Goal: Task Accomplishment & Management: Use online tool/utility

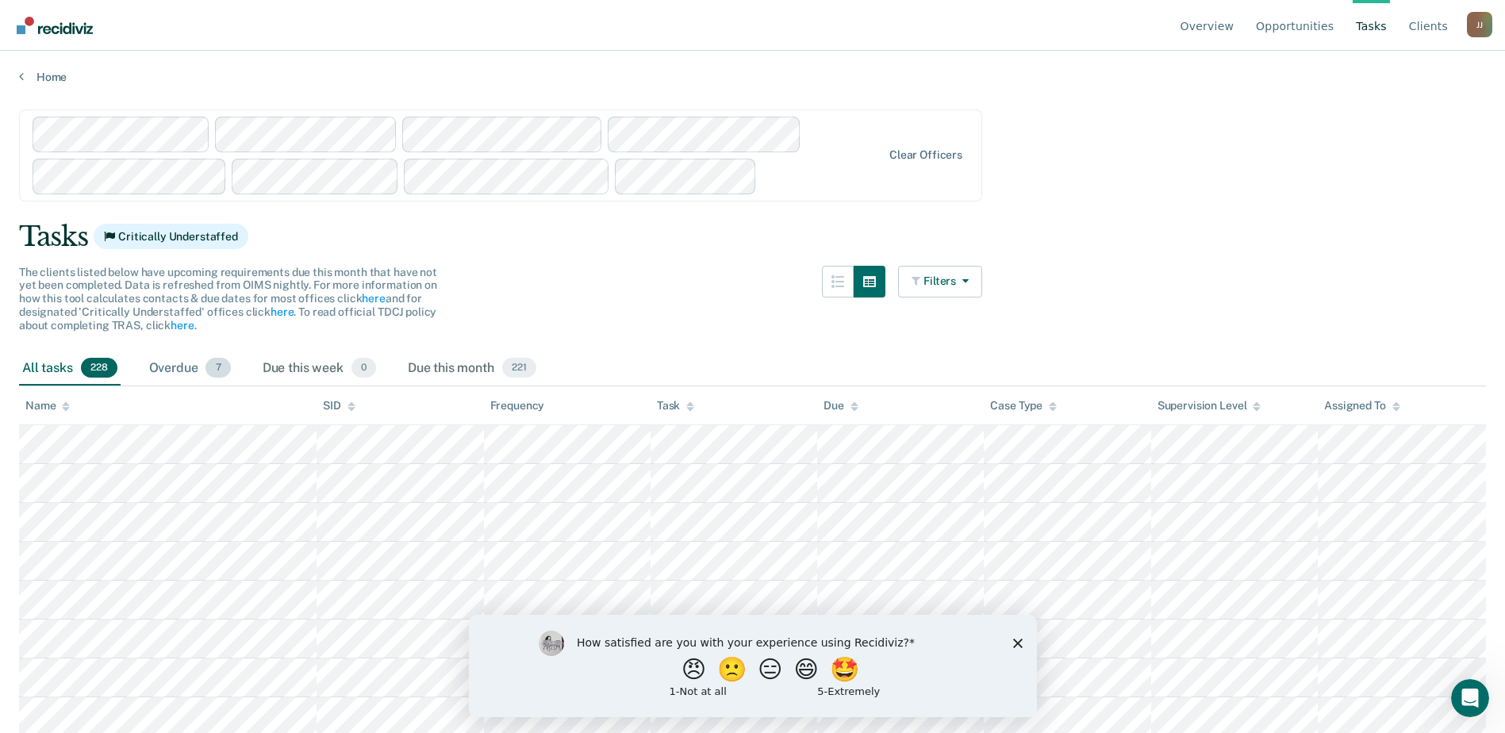
click at [230, 378] on span "7" at bounding box center [218, 368] width 25 height 21
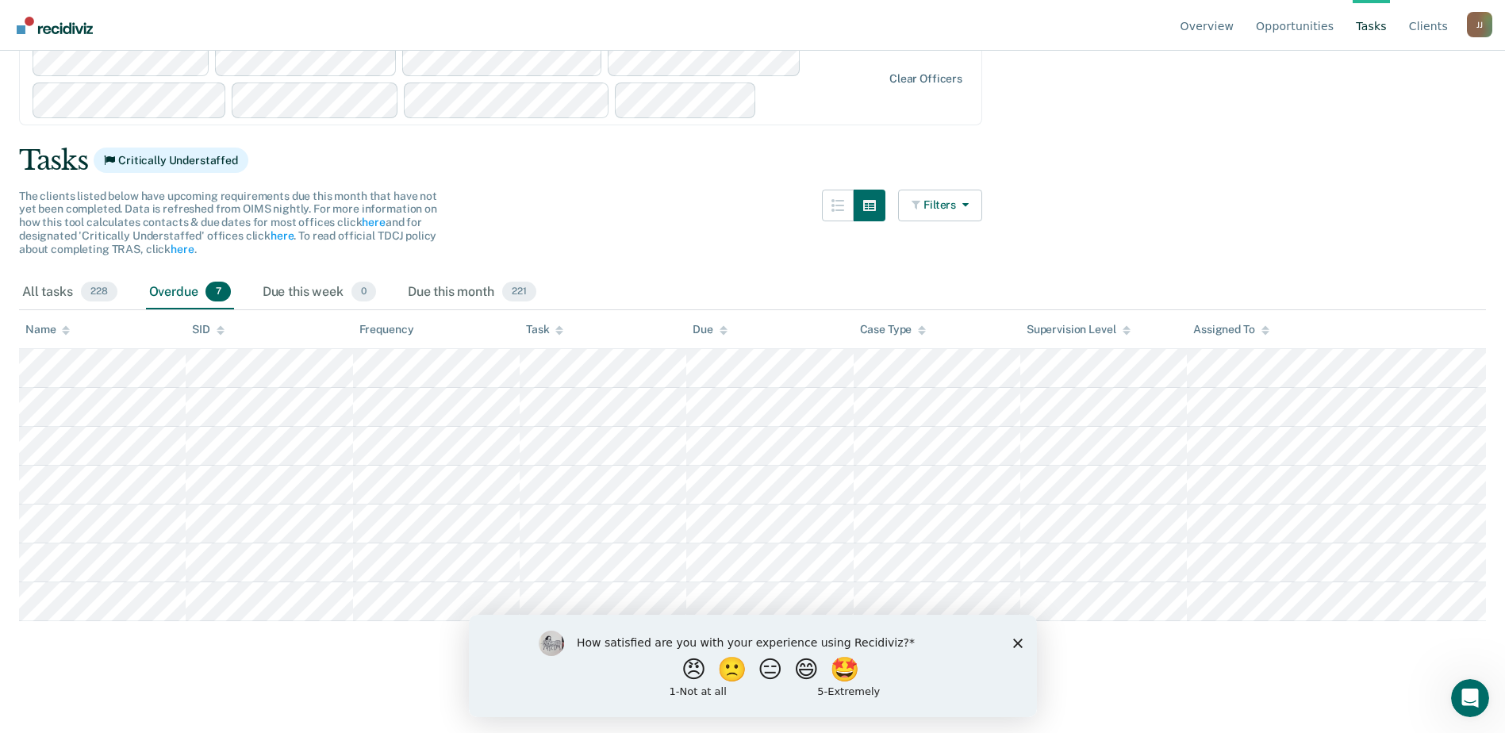
scroll to position [251, 0]
click at [540, 275] on div "Due this month 221" at bounding box center [472, 292] width 135 height 35
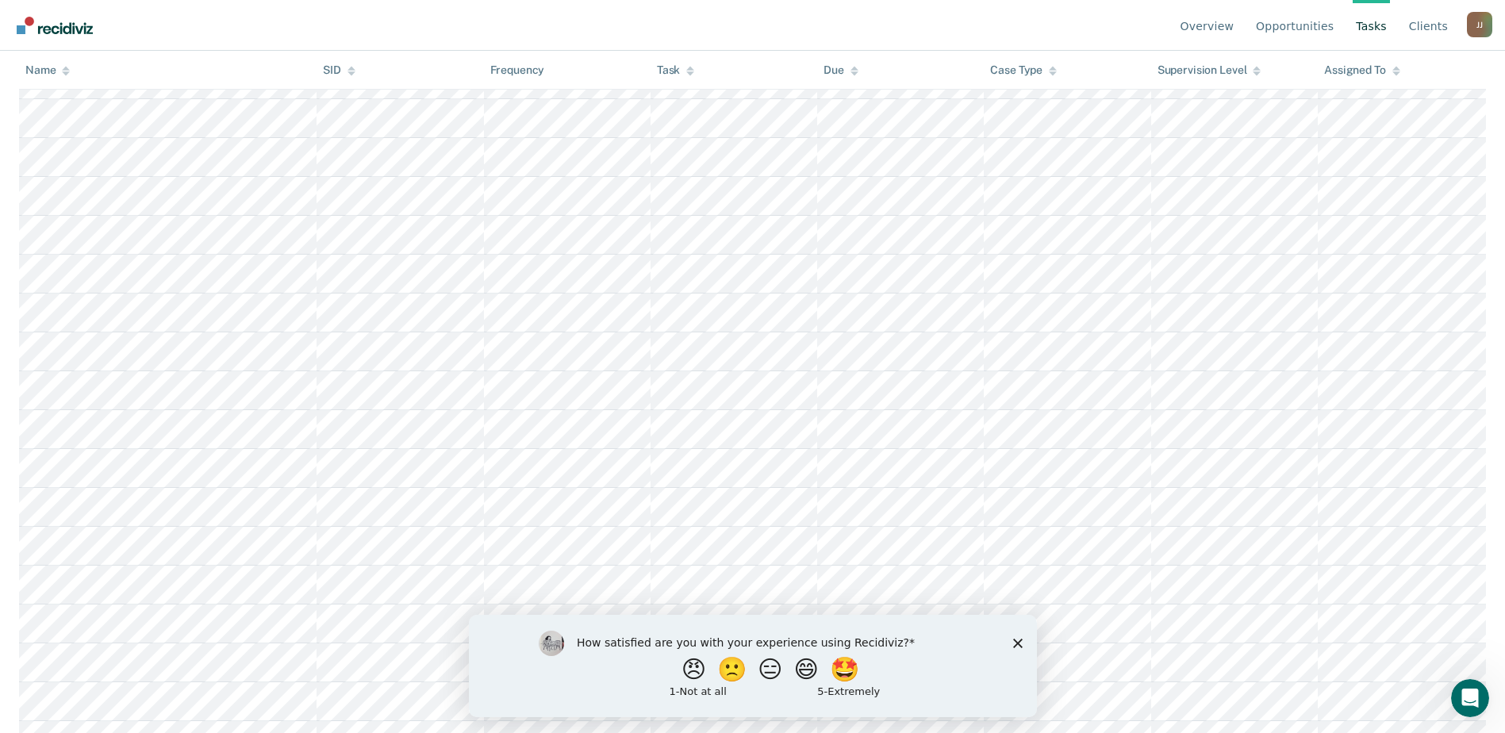
scroll to position [0, 0]
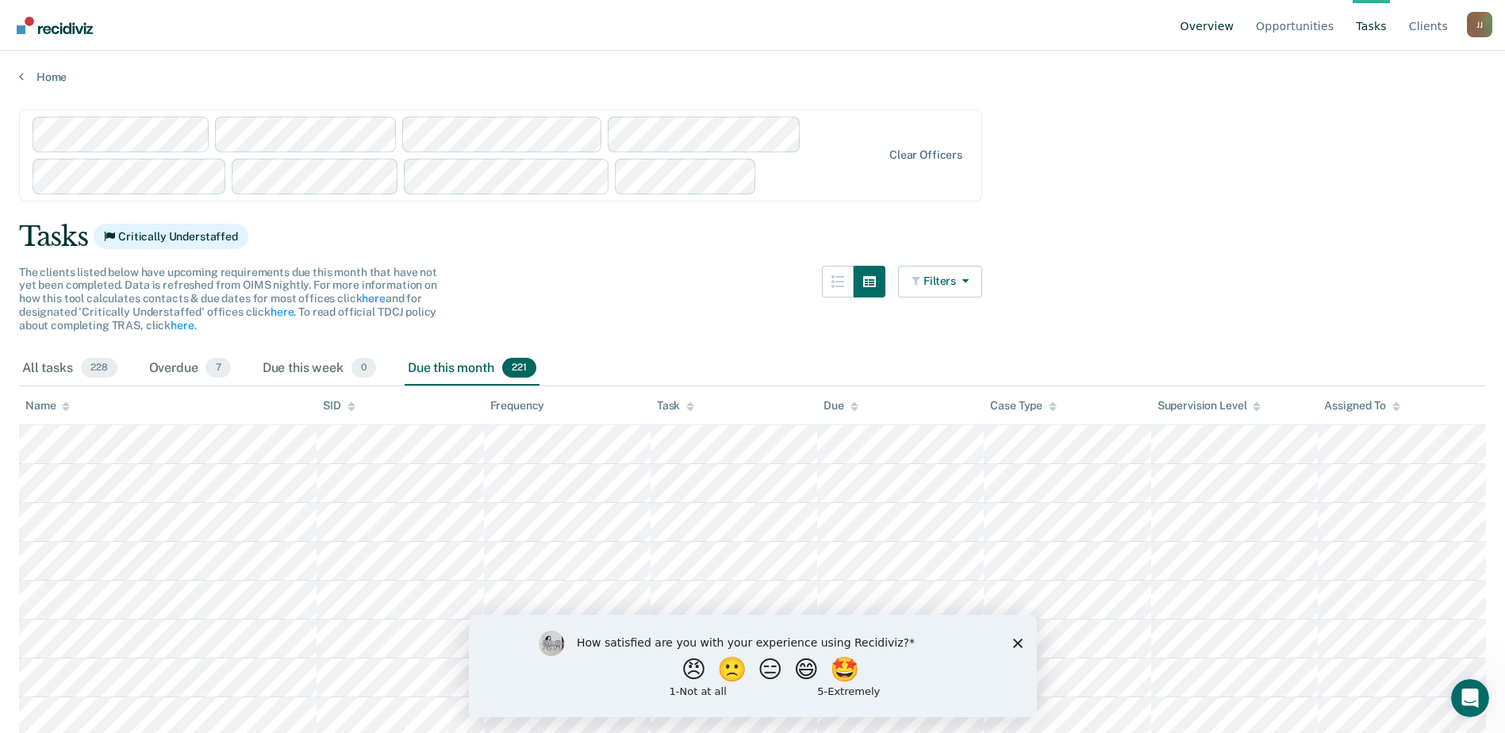
click at [1213, 41] on link "Overview" at bounding box center [1207, 25] width 60 height 51
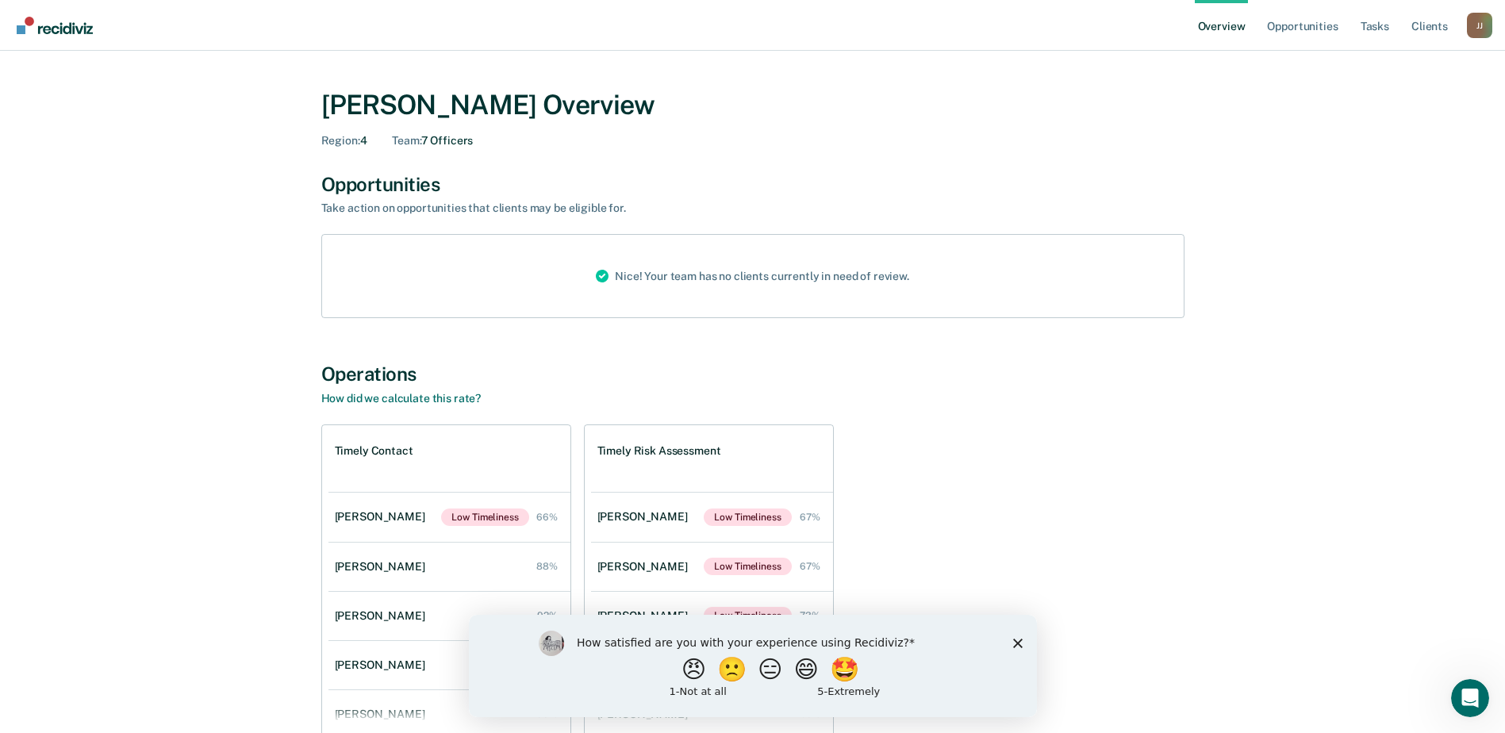
click at [1195, 44] on link "Overview" at bounding box center [1222, 25] width 54 height 51
click at [1264, 42] on link "Opportunities" at bounding box center [1302, 25] width 77 height 51
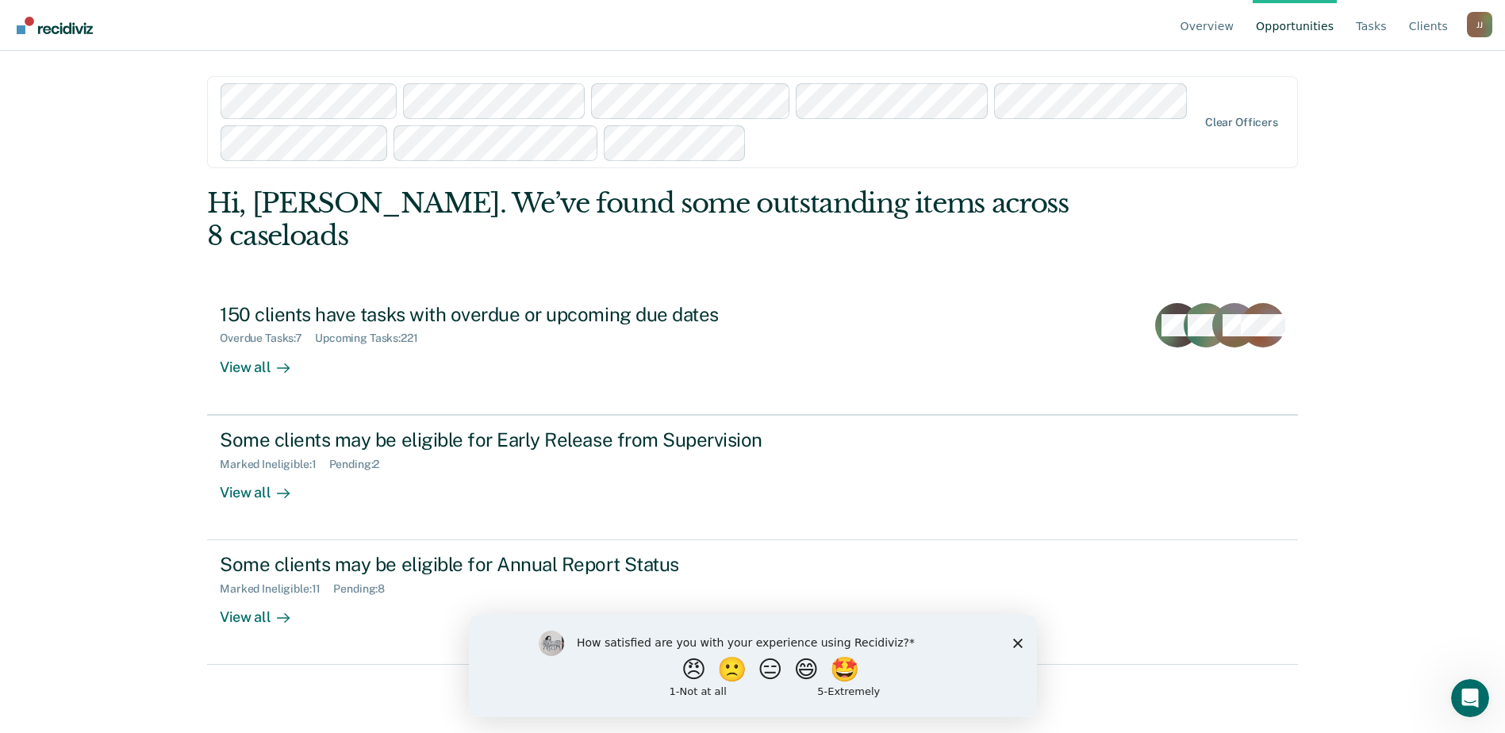
scroll to position [225, 0]
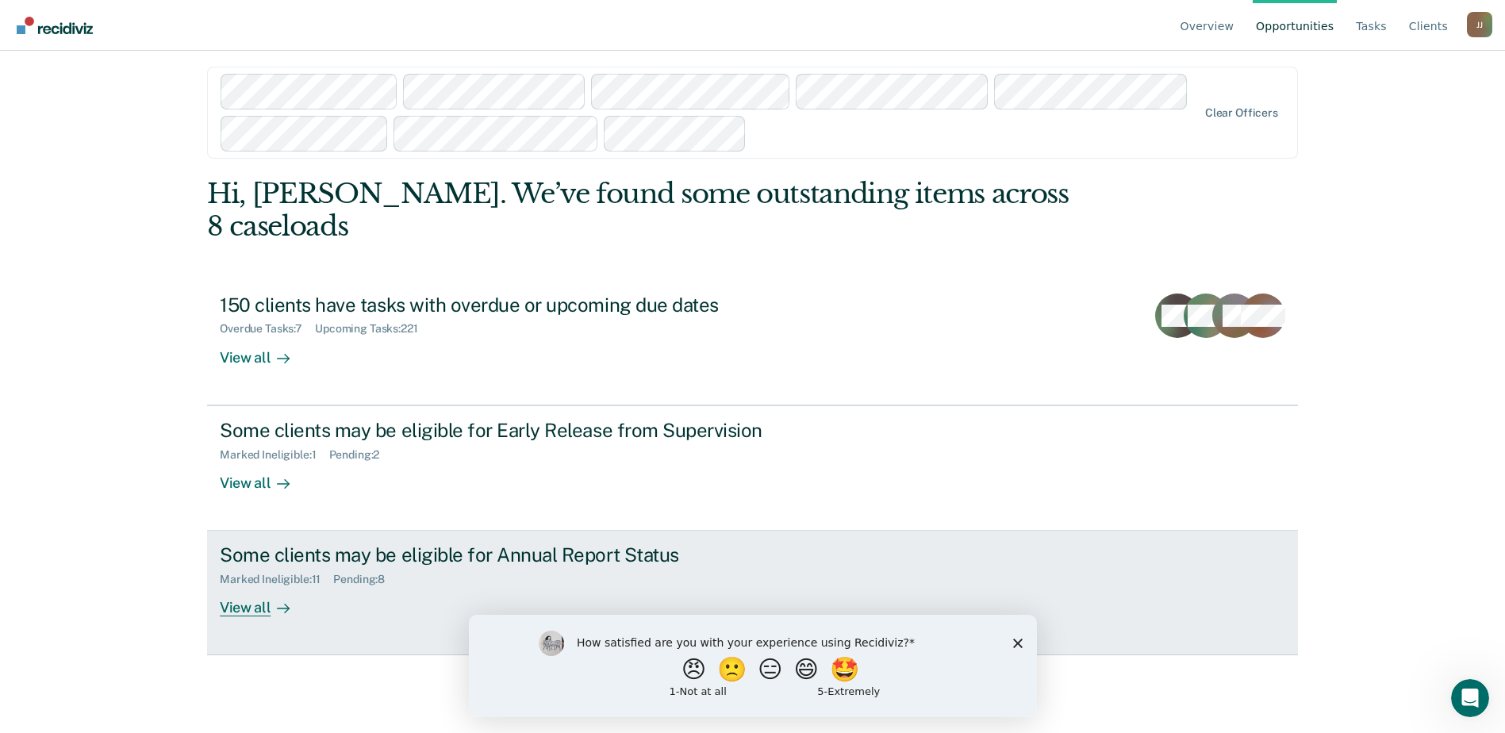
click at [298, 617] on div "View all" at bounding box center [264, 601] width 89 height 31
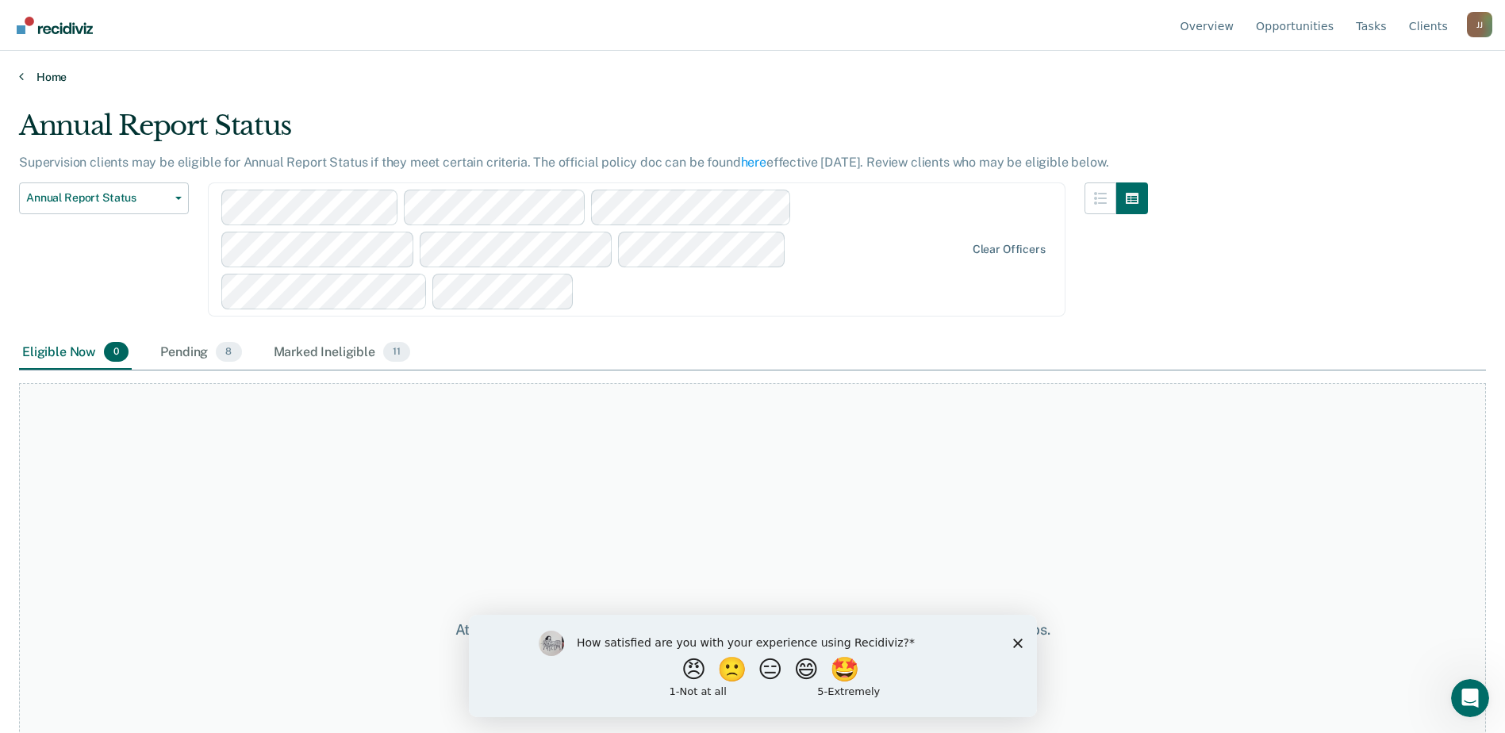
click at [38, 84] on link "Home" at bounding box center [752, 77] width 1467 height 14
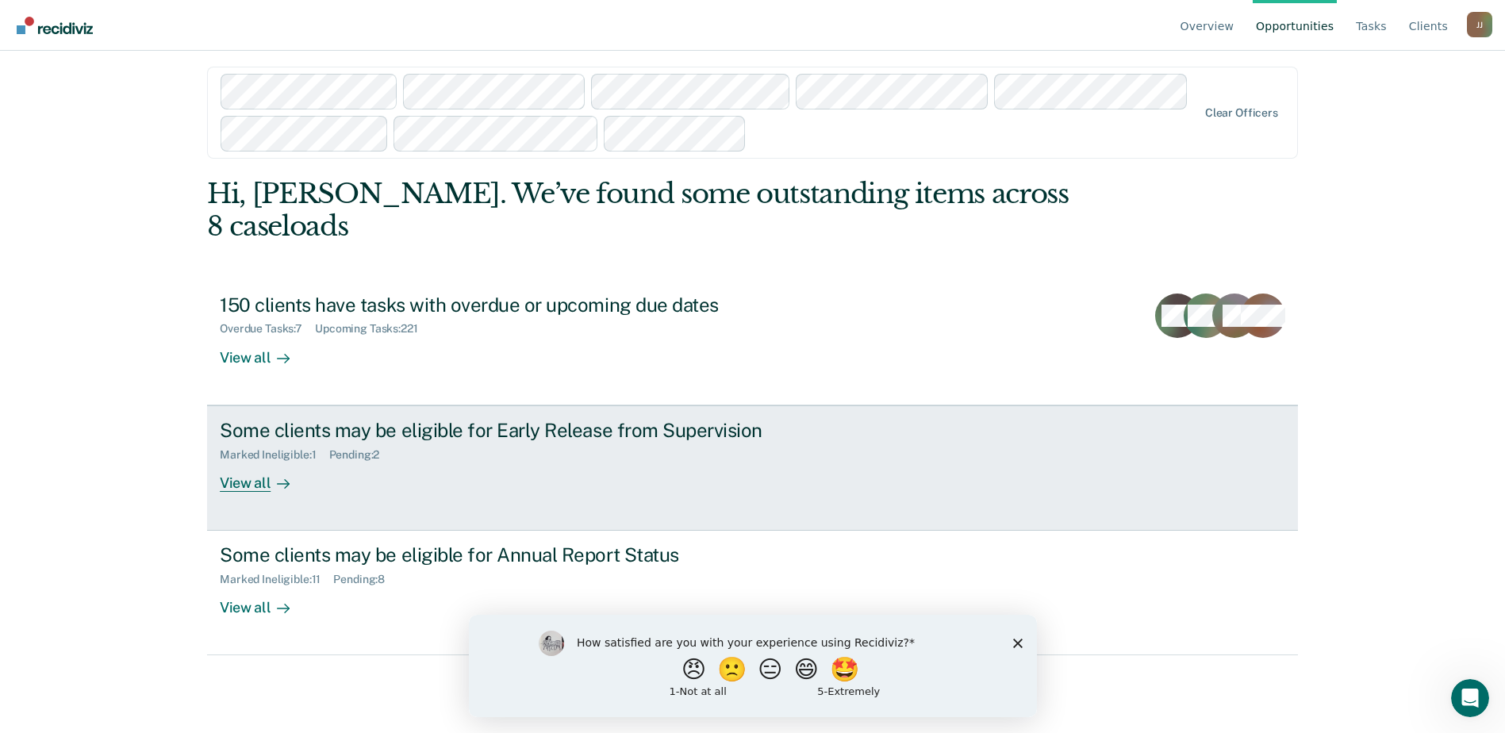
scroll to position [225, 0]
click at [283, 481] on div "View all" at bounding box center [264, 476] width 89 height 31
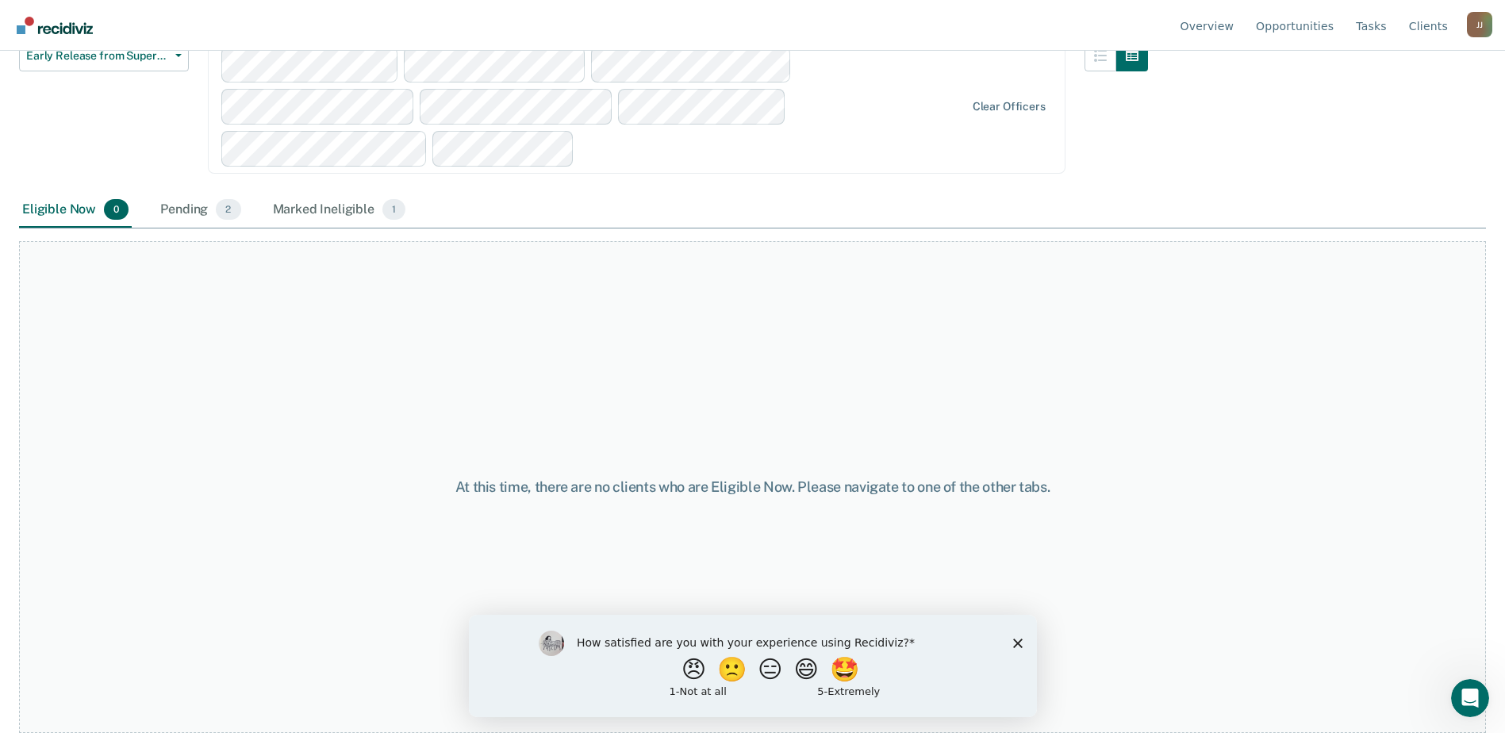
scroll to position [267, 0]
click at [244, 228] on div "Pending 2" at bounding box center [200, 210] width 86 height 35
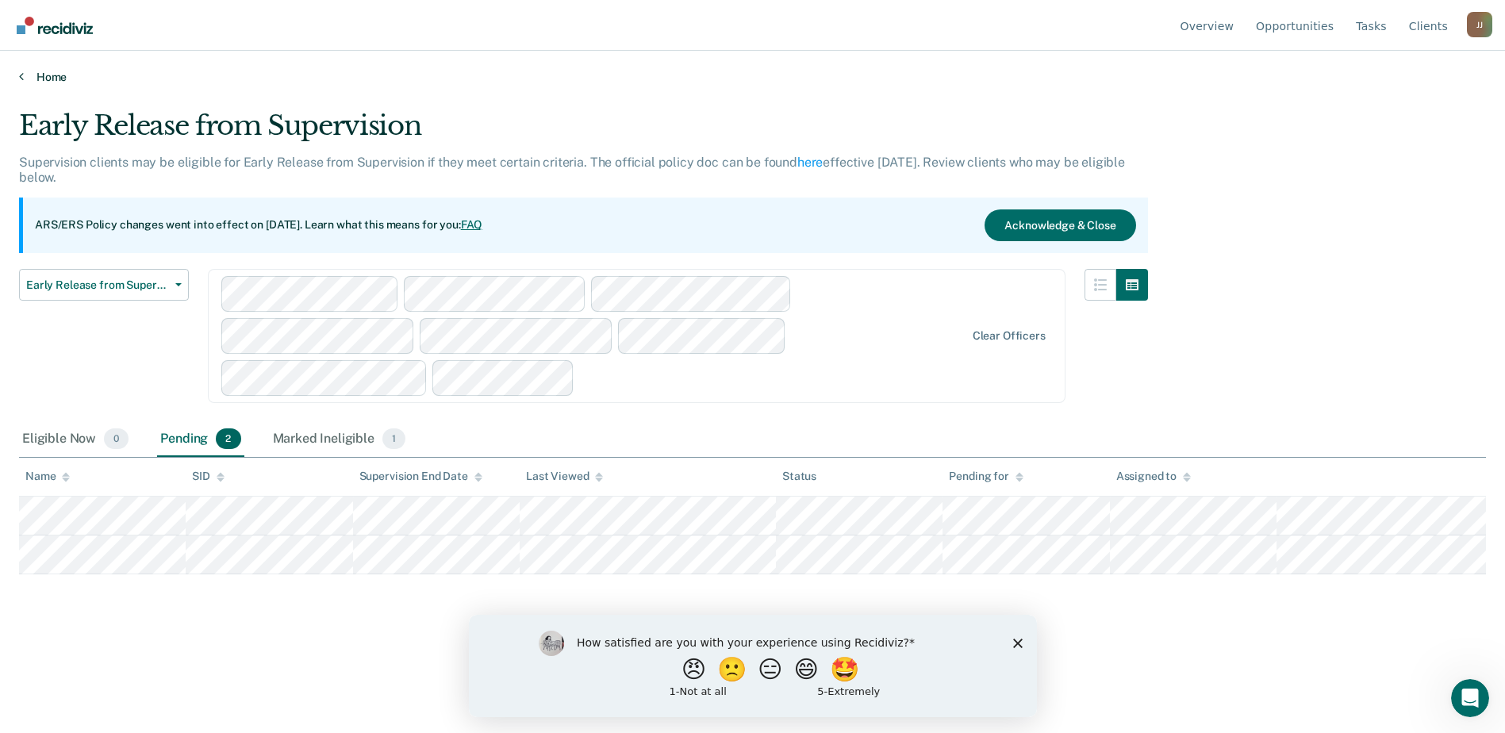
click at [36, 84] on link "Home" at bounding box center [752, 77] width 1467 height 14
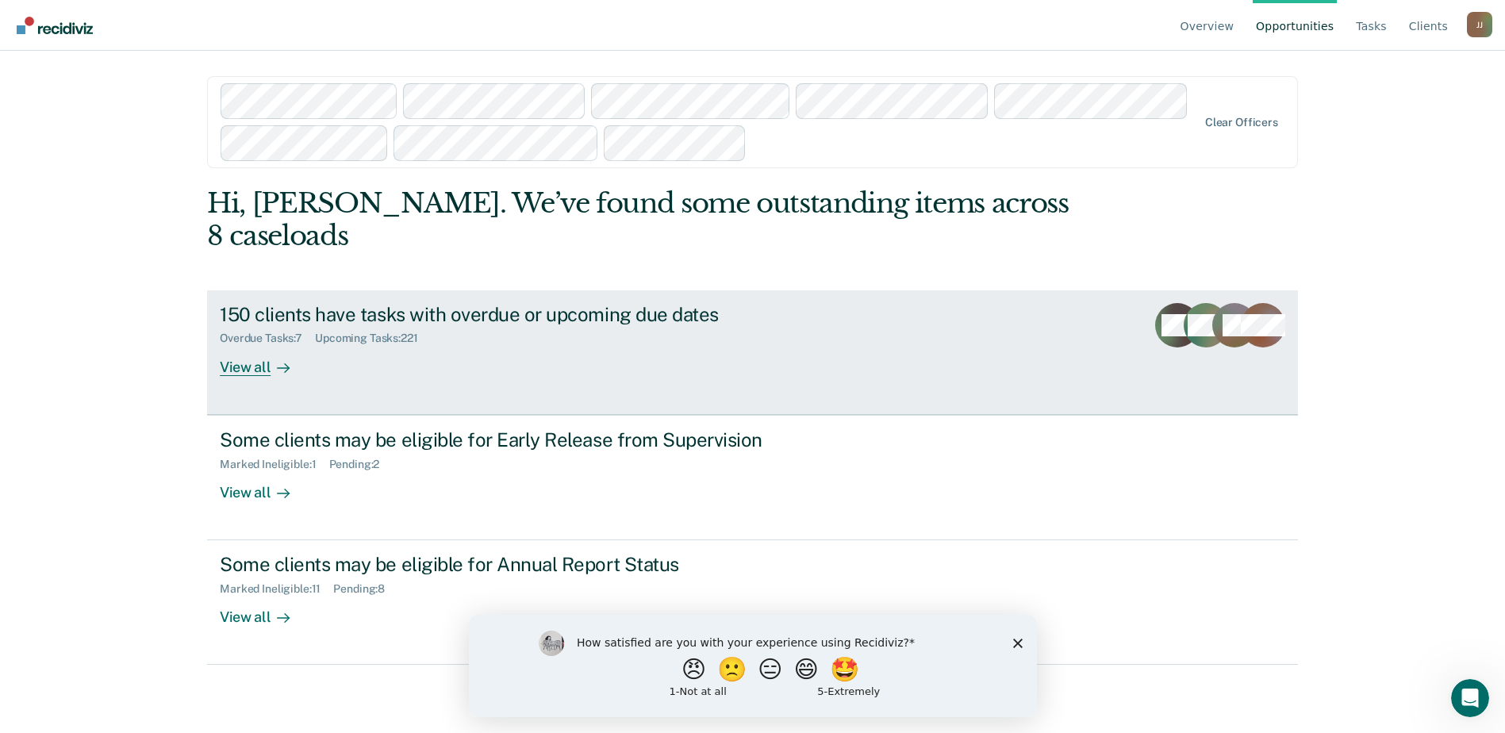
click at [290, 376] on div "View all" at bounding box center [264, 360] width 89 height 31
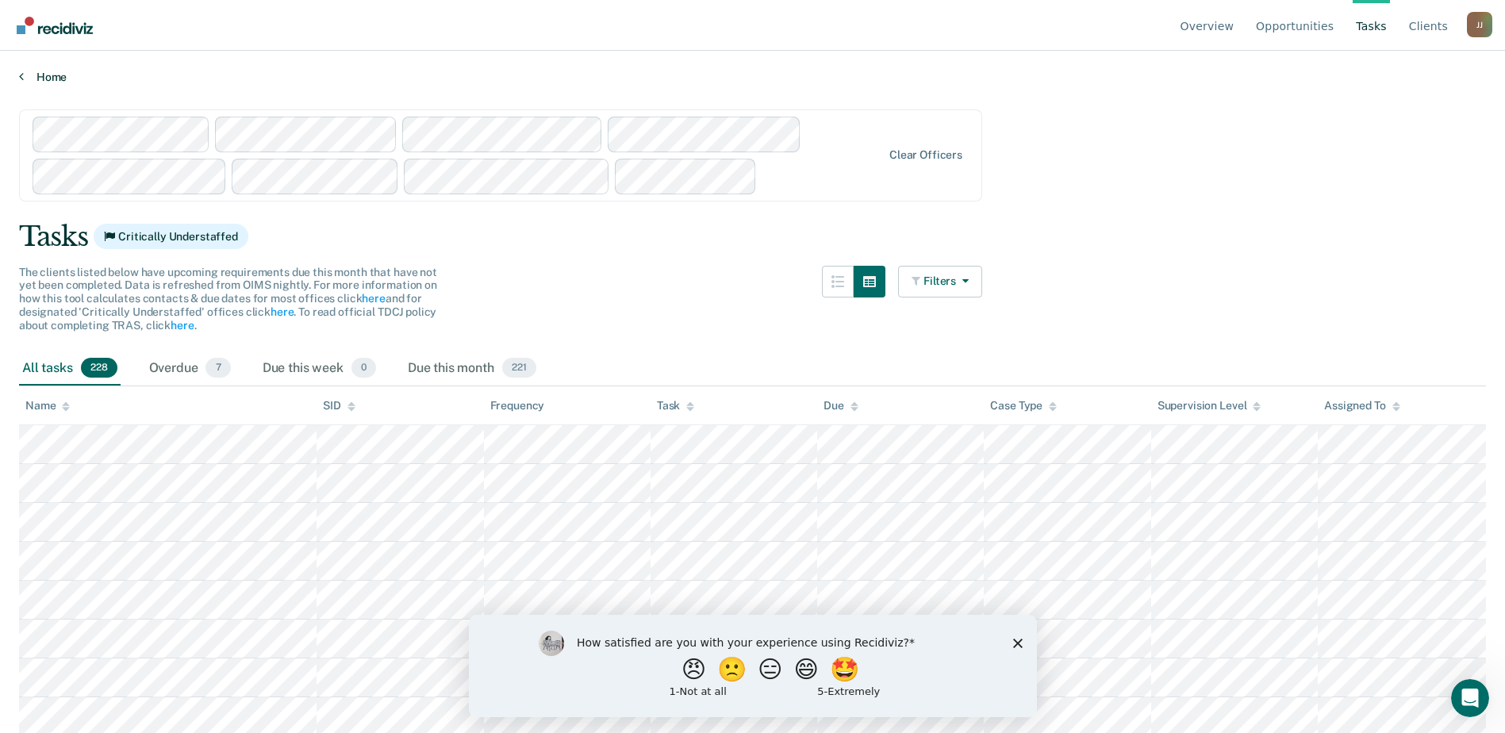
click at [24, 83] on icon at bounding box center [21, 76] width 5 height 13
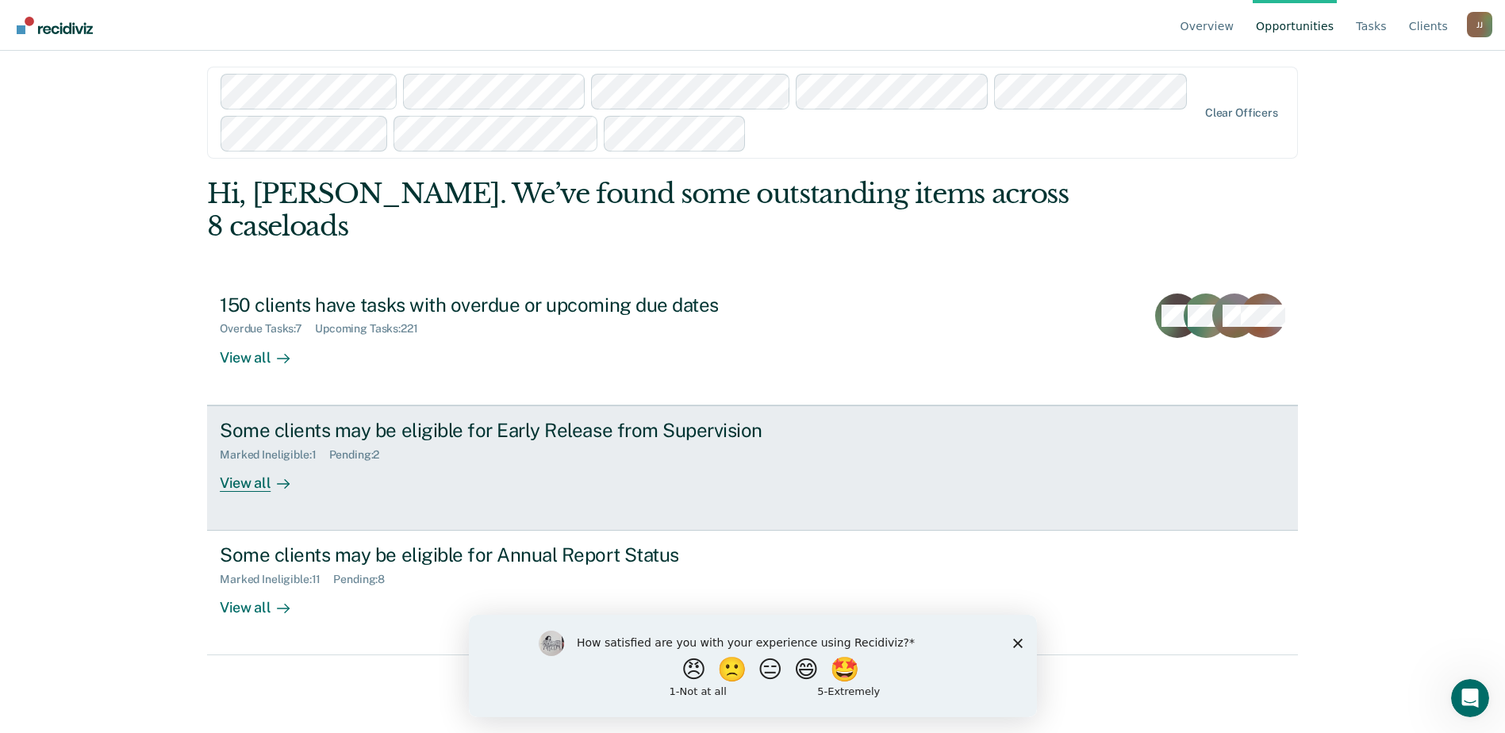
scroll to position [225, 0]
click at [284, 481] on div "View all" at bounding box center [264, 476] width 89 height 31
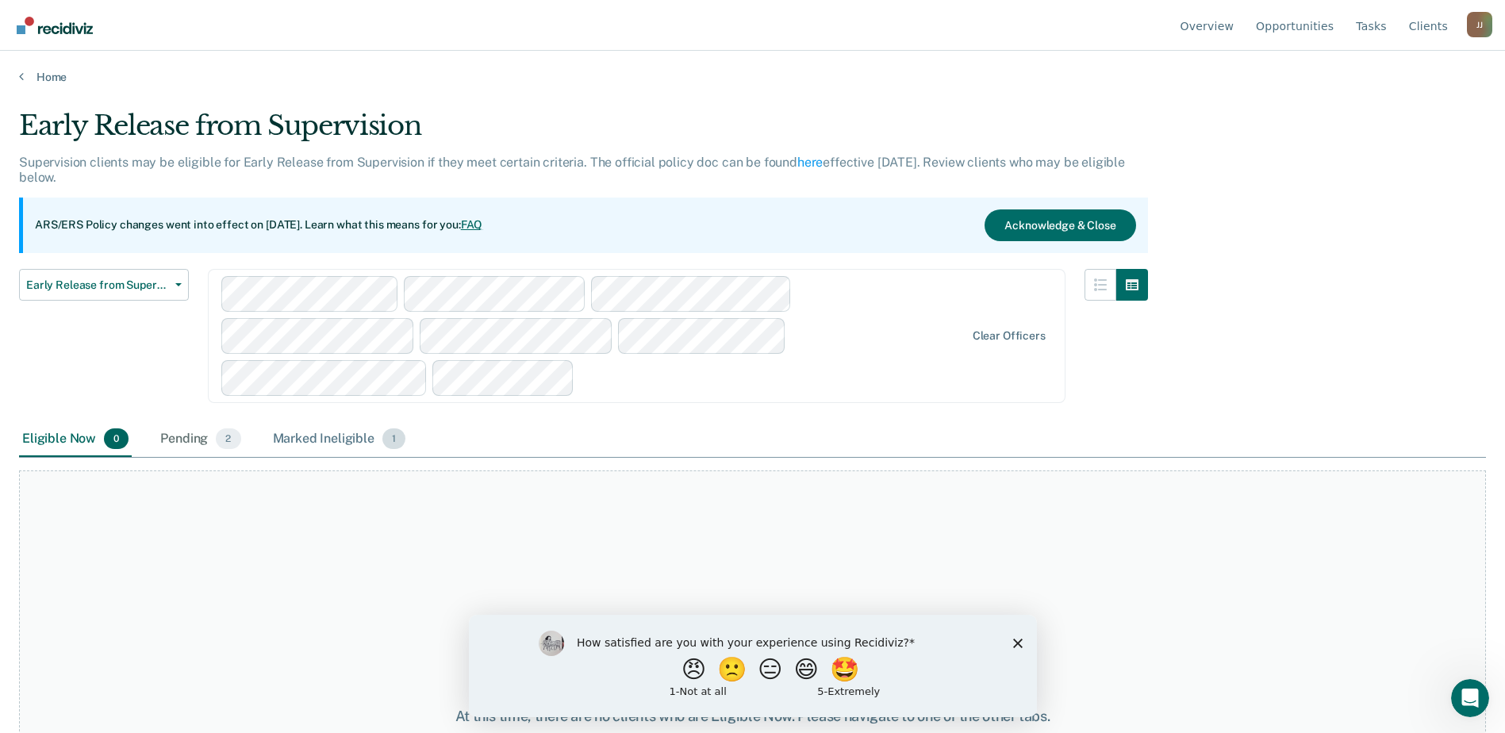
click at [409, 457] on div "Marked Ineligible 1" at bounding box center [340, 439] width 140 height 35
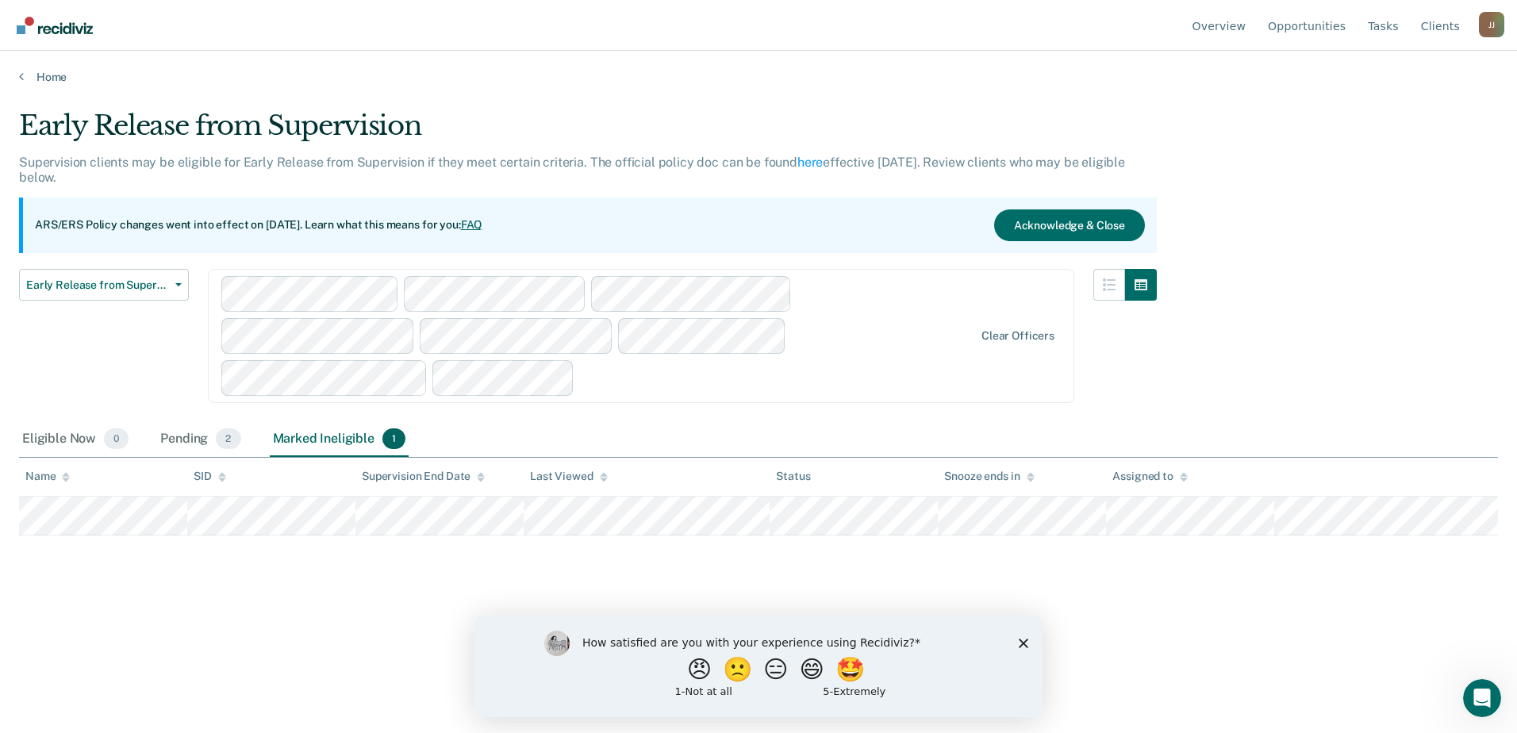
click at [1020, 643] on icon "Close survey" at bounding box center [1024, 643] width 10 height 10
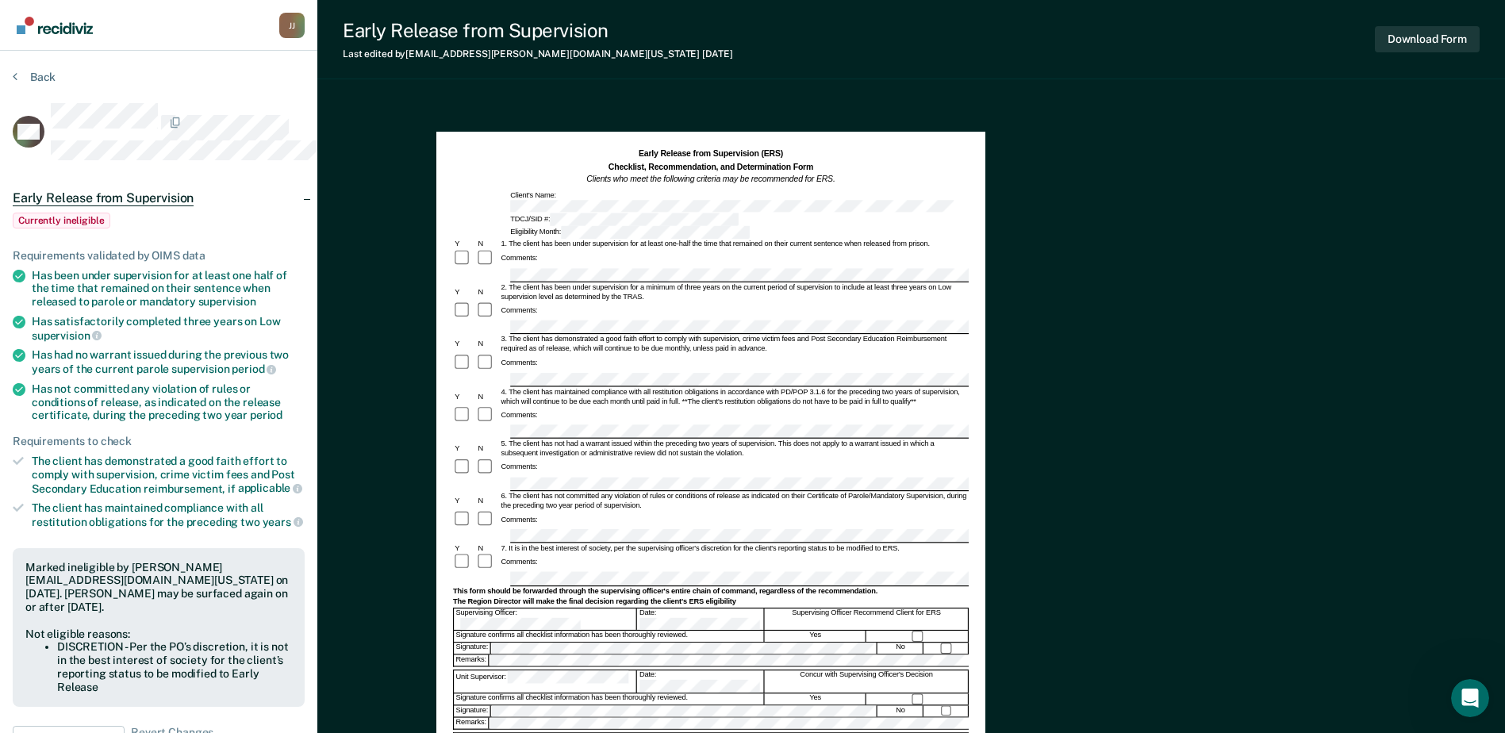
scroll to position [641, 0]
